Goal: Check status: Check status

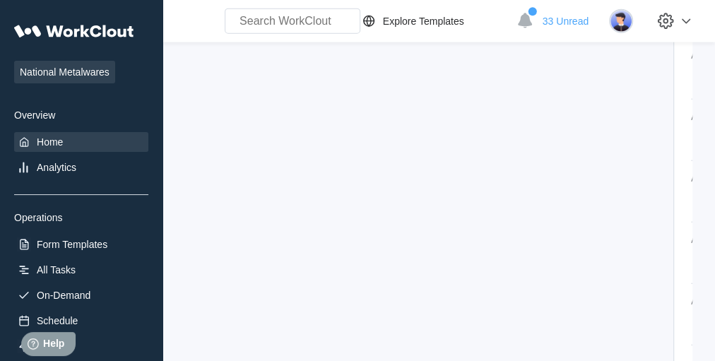
click at [33, 139] on div "Home" at bounding box center [81, 142] width 134 height 20
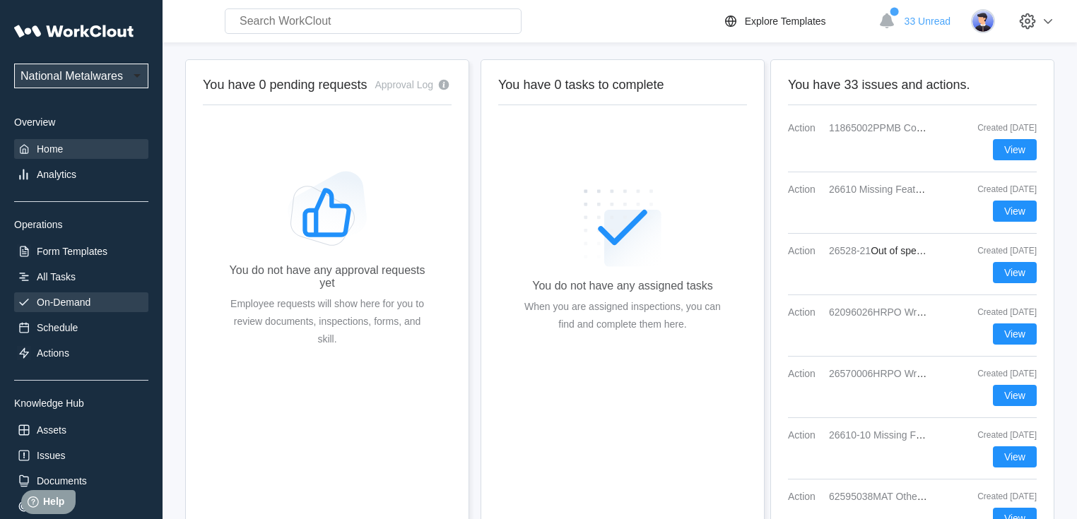
click at [85, 302] on div "On-Demand" at bounding box center [64, 302] width 54 height 11
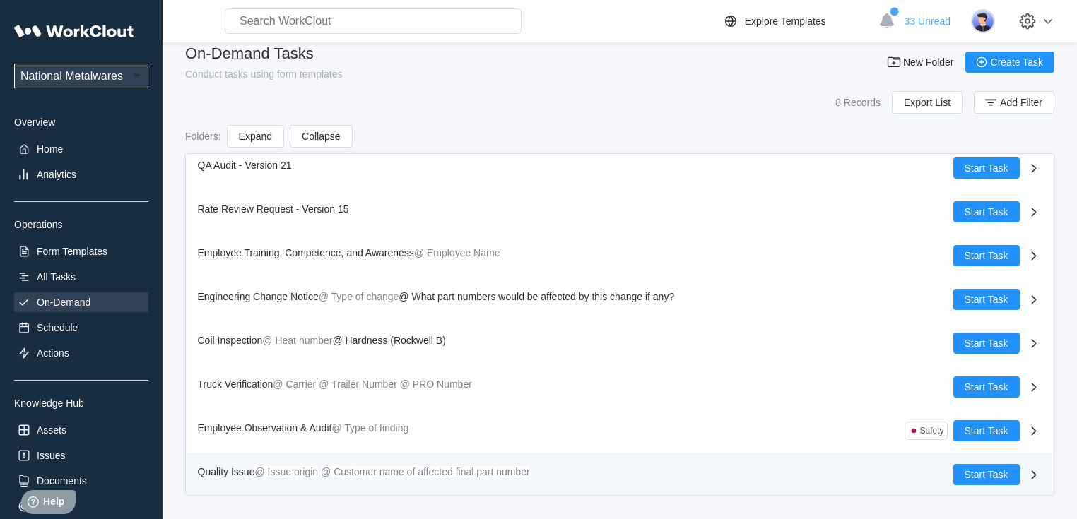
scroll to position [20, 0]
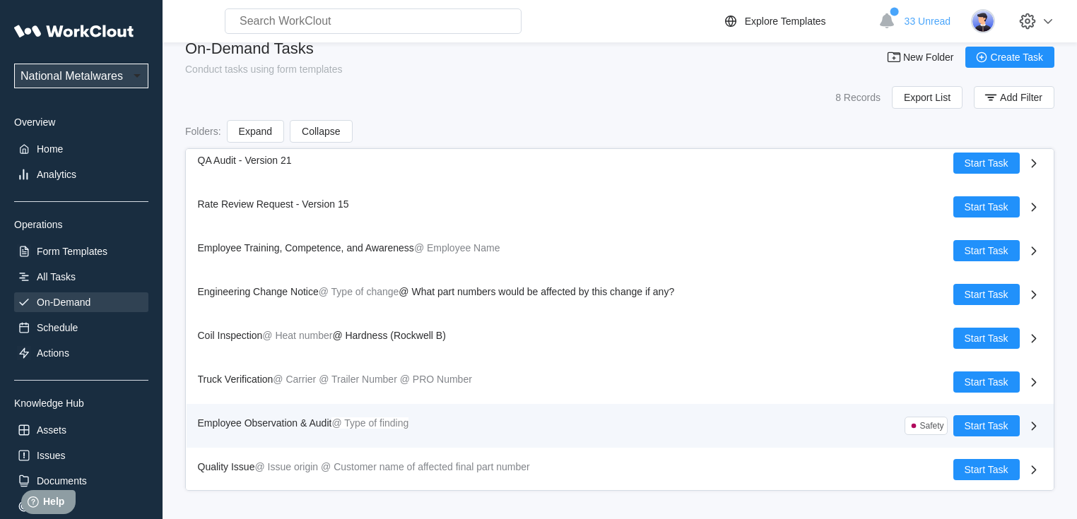
click at [253, 360] on span "Employee Observation & Audit" at bounding box center [265, 423] width 134 height 11
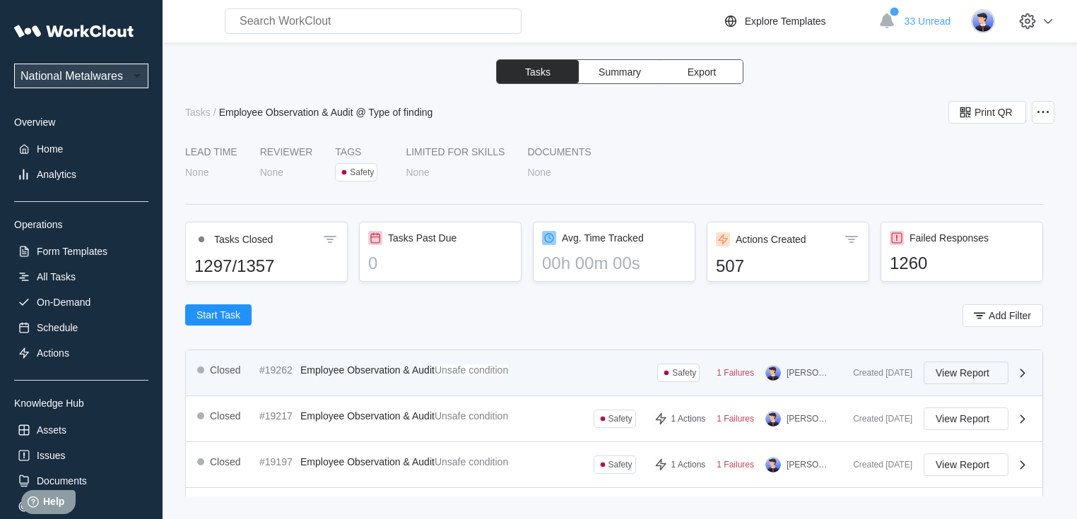
click at [714, 360] on button "View Report" at bounding box center [965, 373] width 85 height 23
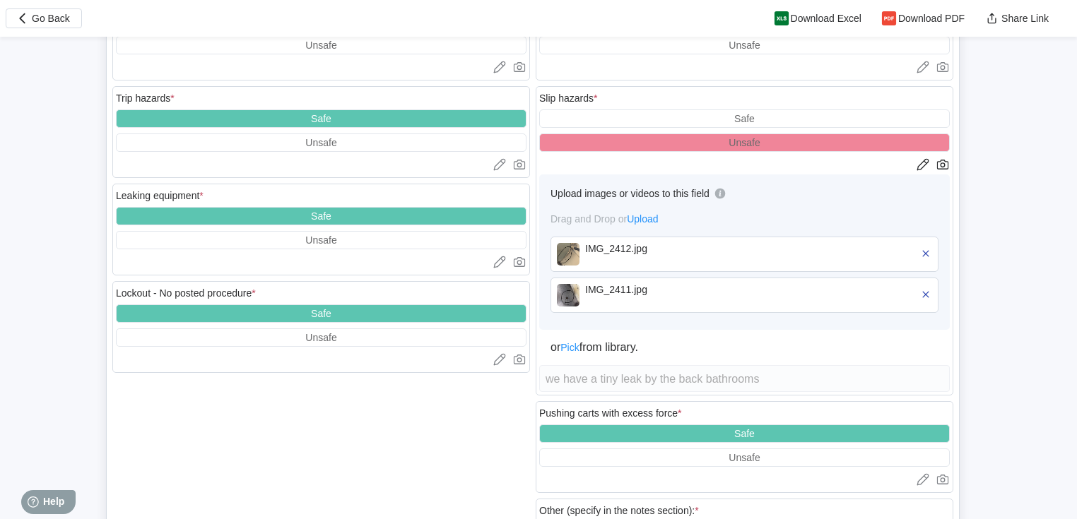
scroll to position [2657, 0]
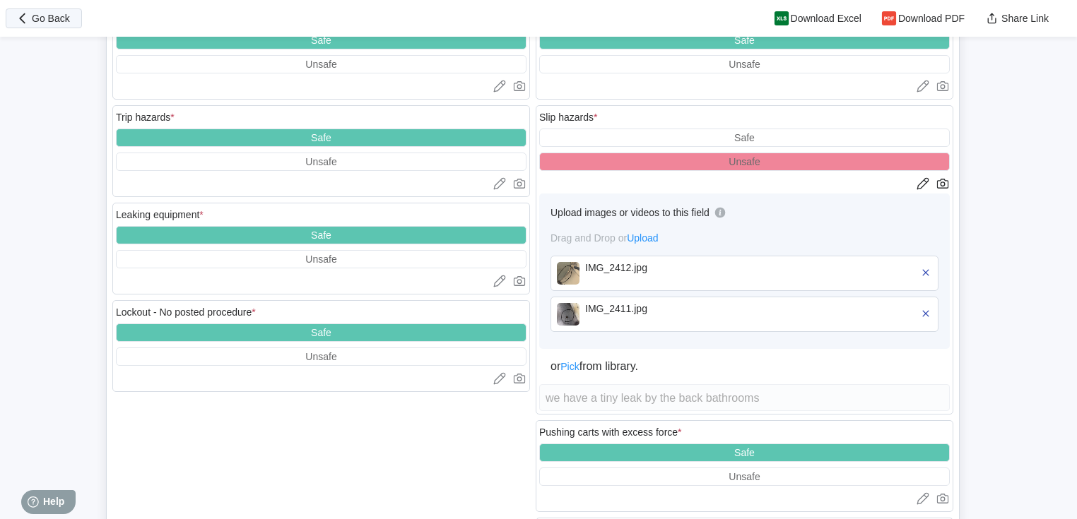
click at [64, 19] on span "Go Back" at bounding box center [51, 18] width 38 height 10
